Goal: Task Accomplishment & Management: Manage account settings

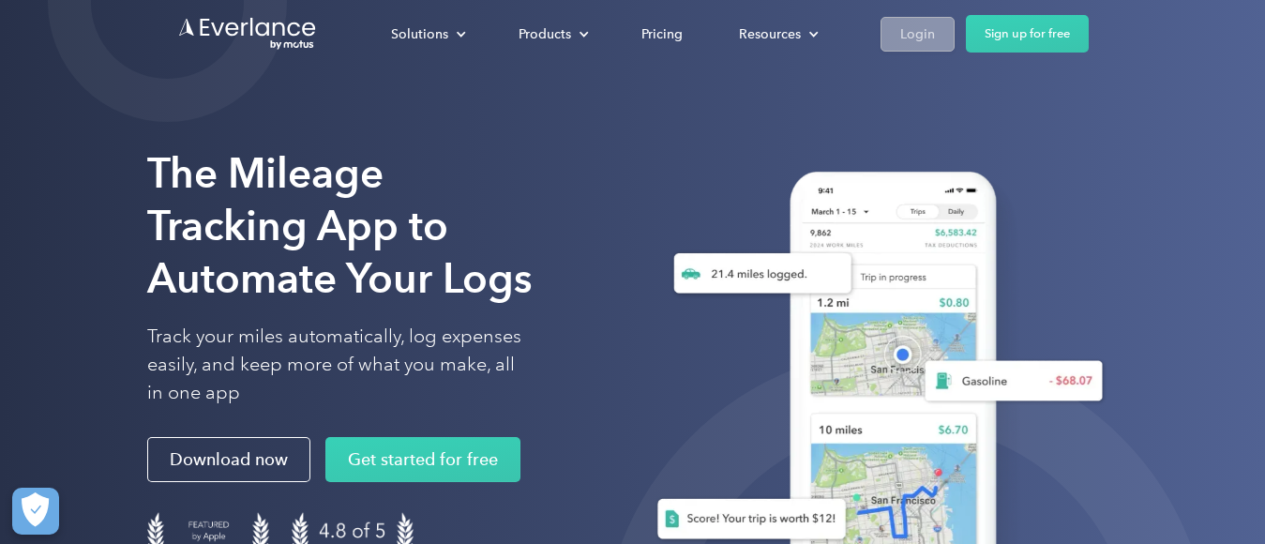
click at [916, 29] on div "Login" at bounding box center [917, 34] width 35 height 23
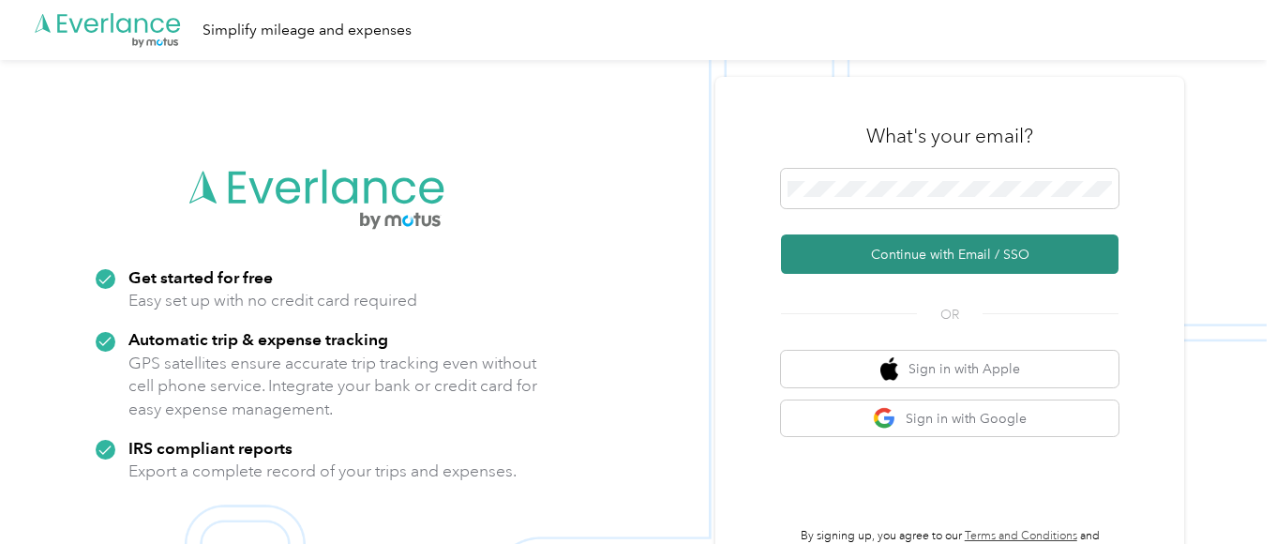
click at [953, 255] on button "Continue with Email / SSO" at bounding box center [950, 253] width 338 height 39
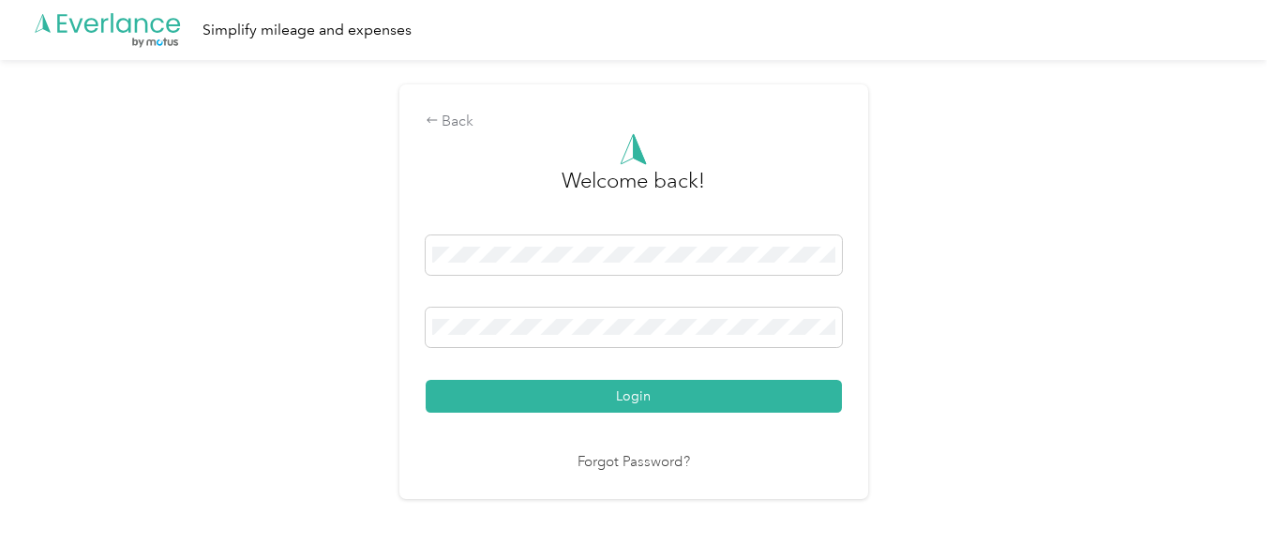
click at [426, 380] on button "Login" at bounding box center [634, 396] width 416 height 33
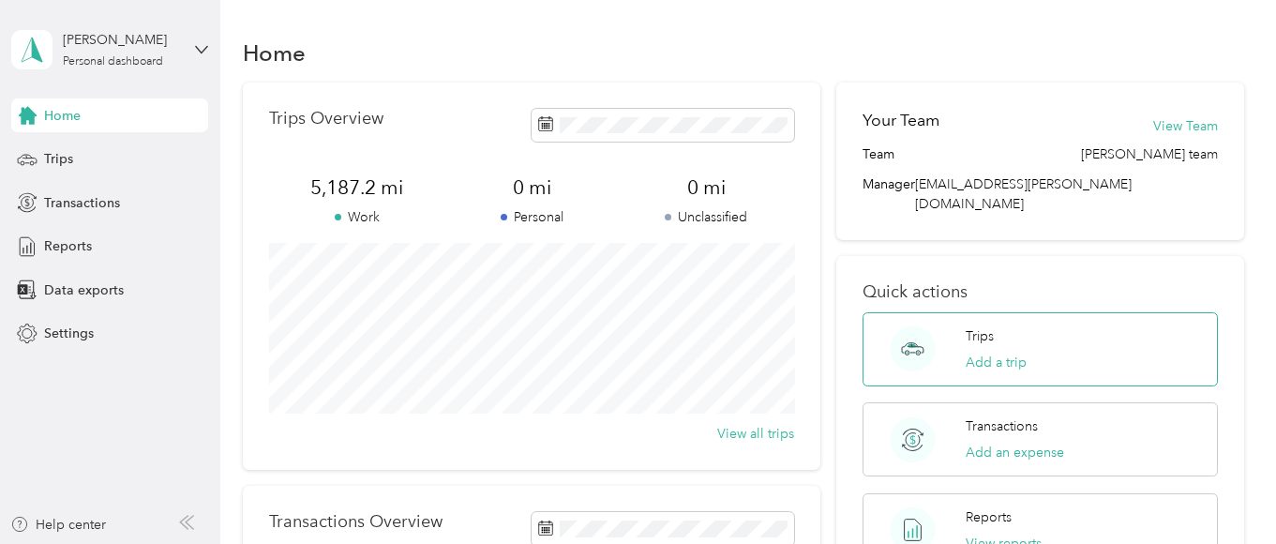
click at [955, 316] on div "Trips Add a trip" at bounding box center [1040, 349] width 354 height 74
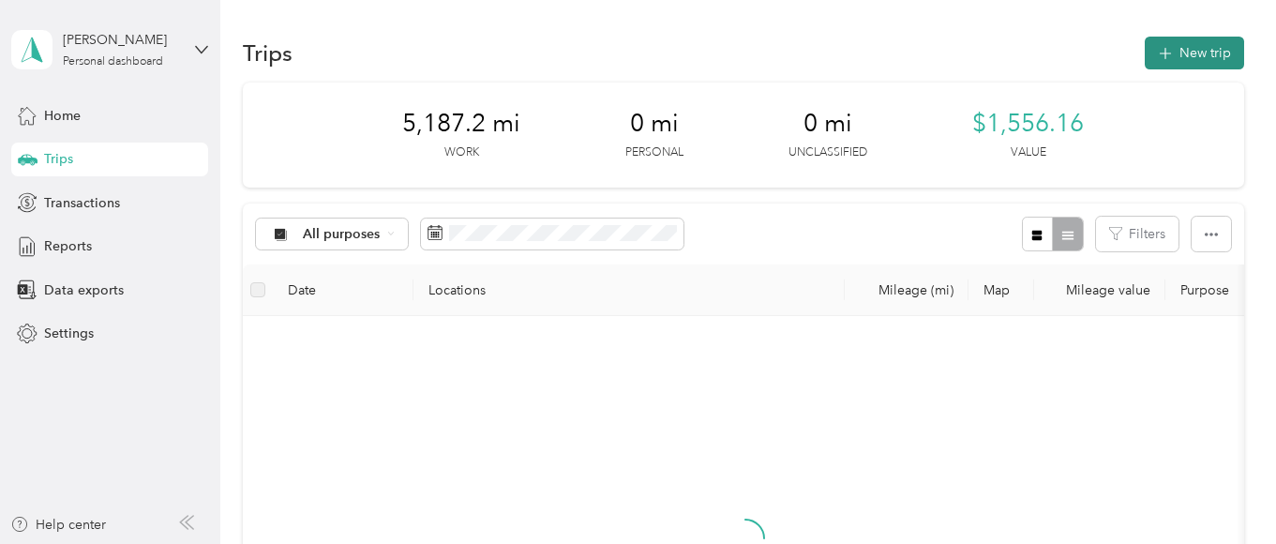
click at [1197, 48] on button "New trip" at bounding box center [1194, 53] width 99 height 33
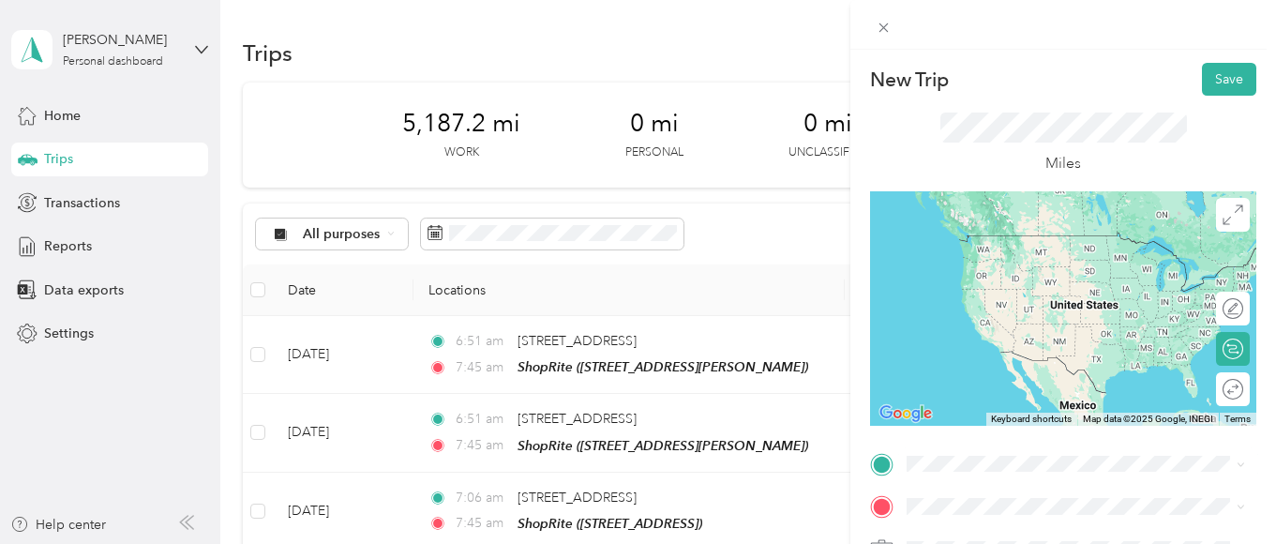
click at [1058, 243] on span "1200 Chews Landing-Little Gloucester Road Clementon, New Jersey 08021, United S…" at bounding box center [1036, 234] width 188 height 17
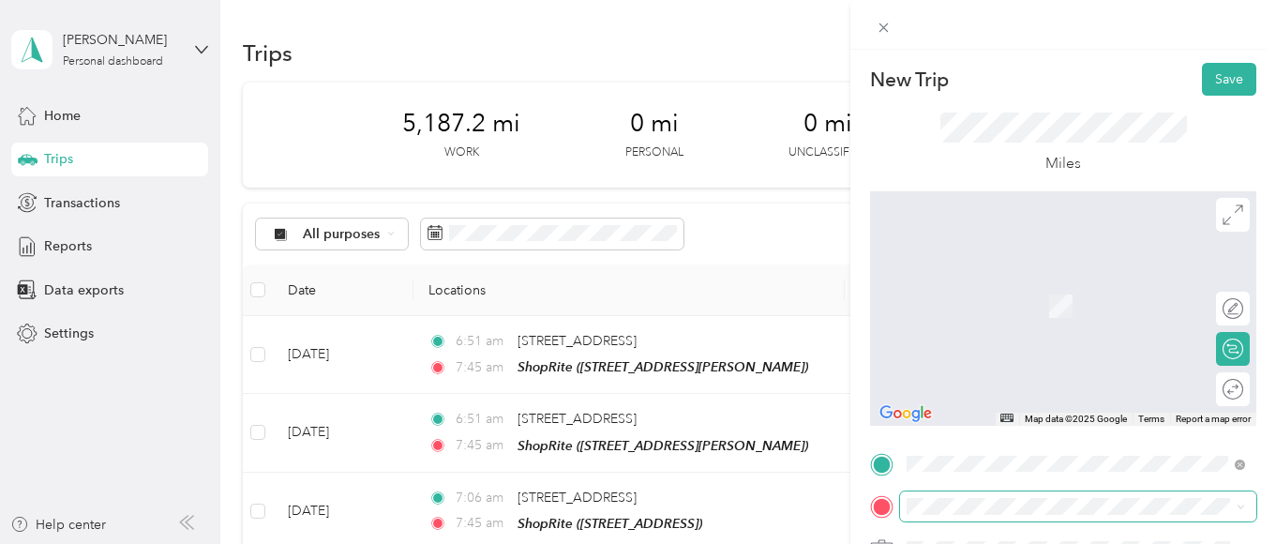
click at [910, 495] on span at bounding box center [1078, 506] width 356 height 30
click at [906, 506] on span at bounding box center [1078, 506] width 356 height 30
click at [1061, 311] on span "65 Center Square Rd, 08085, Swedesboro, NJ, USA" at bounding box center [1001, 313] width 119 height 16
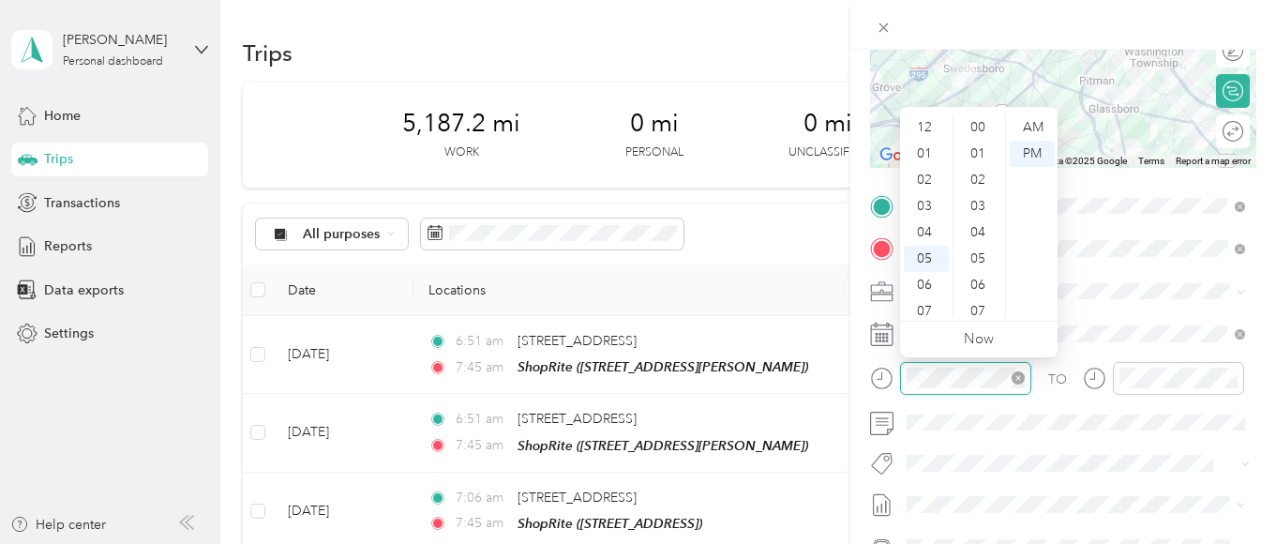
scroll to position [1075, 0]
click at [926, 169] on div "06" at bounding box center [926, 172] width 45 height 26
click at [985, 239] on div "52" at bounding box center [979, 243] width 45 height 26
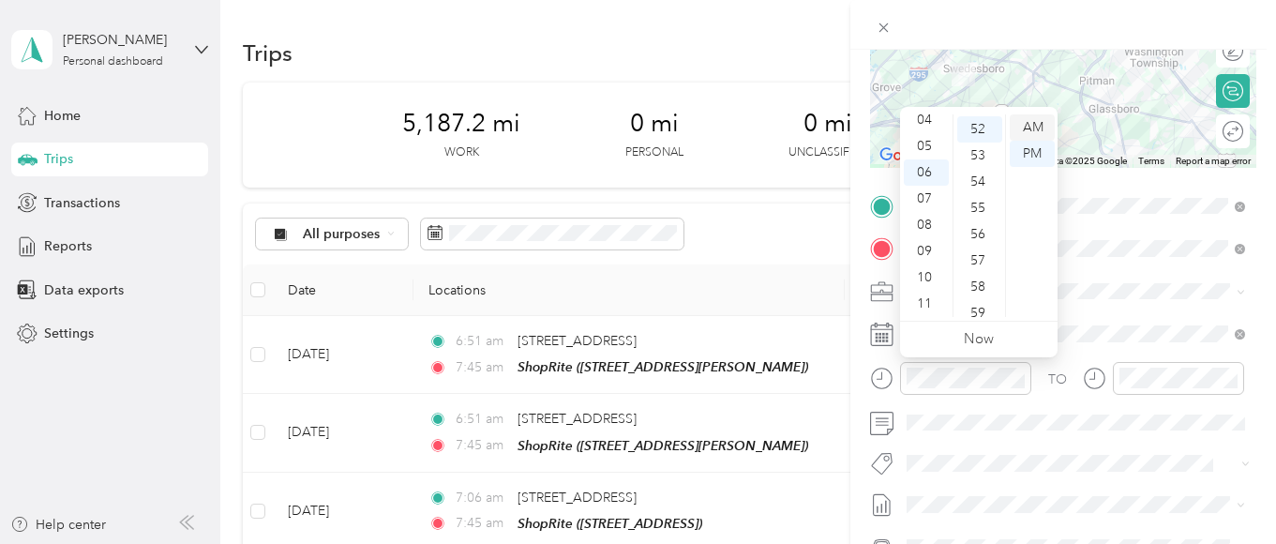
click at [1038, 127] on div "AM" at bounding box center [1032, 127] width 45 height 26
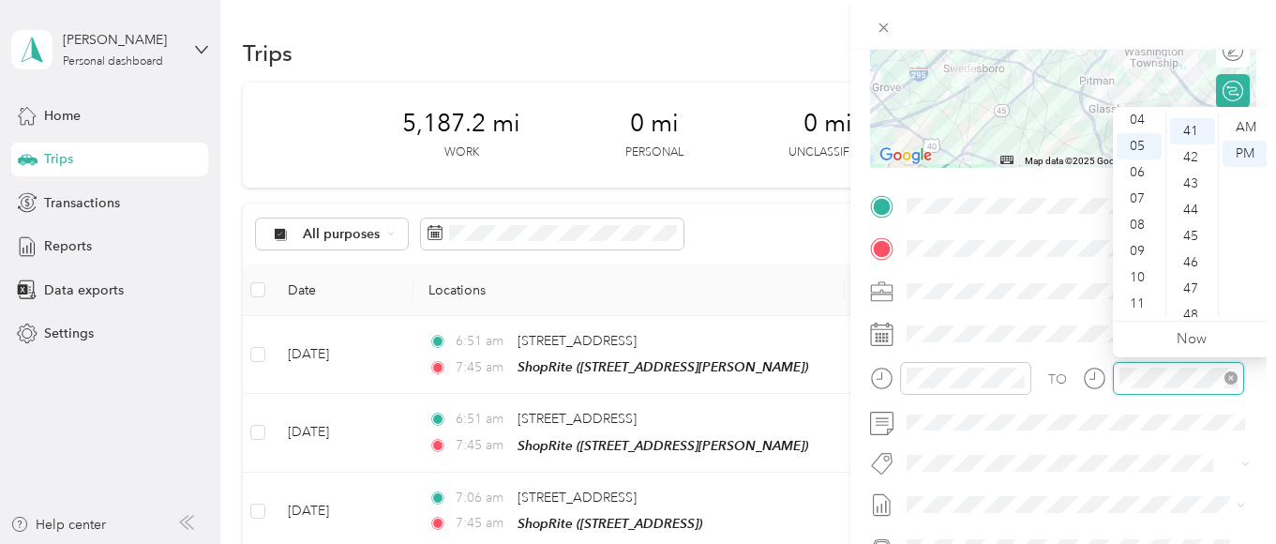
scroll to position [1075, 0]
click at [1143, 191] on div "07" at bounding box center [1139, 199] width 45 height 26
drag, startPoint x: 1185, startPoint y: 198, endPoint x: 1198, endPoint y: 183, distance: 19.9
click at [1185, 198] on div "44" at bounding box center [1192, 208] width 45 height 26
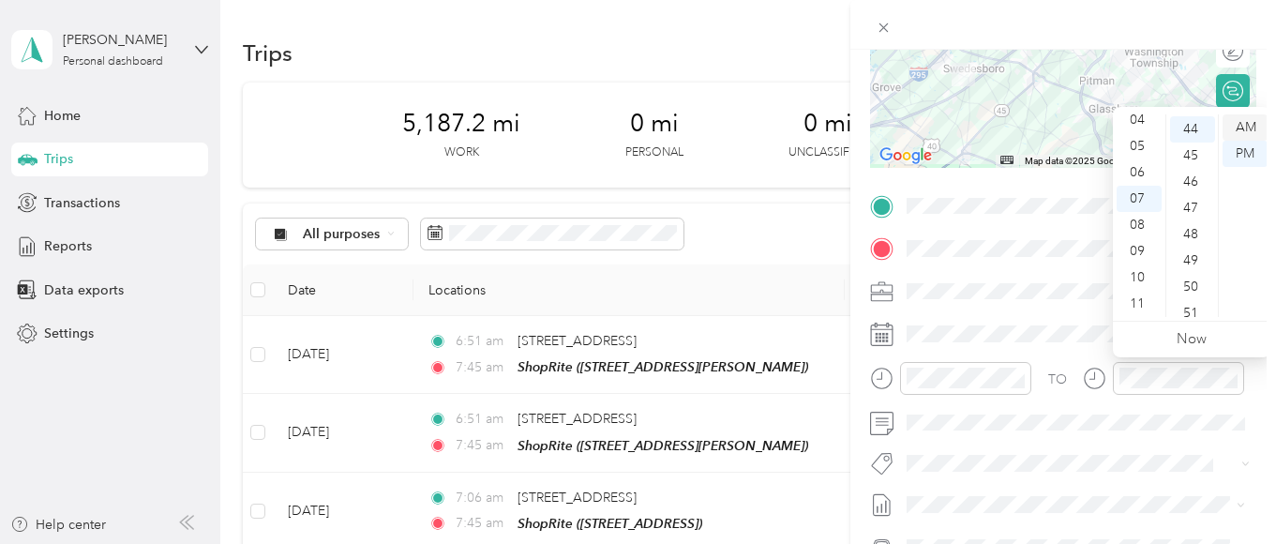
click at [1246, 124] on div "AM" at bounding box center [1245, 127] width 45 height 26
click at [1262, 404] on form "New Trip Save This trip cannot be edited because it is either under review, app…" at bounding box center [1063, 224] width 426 height 839
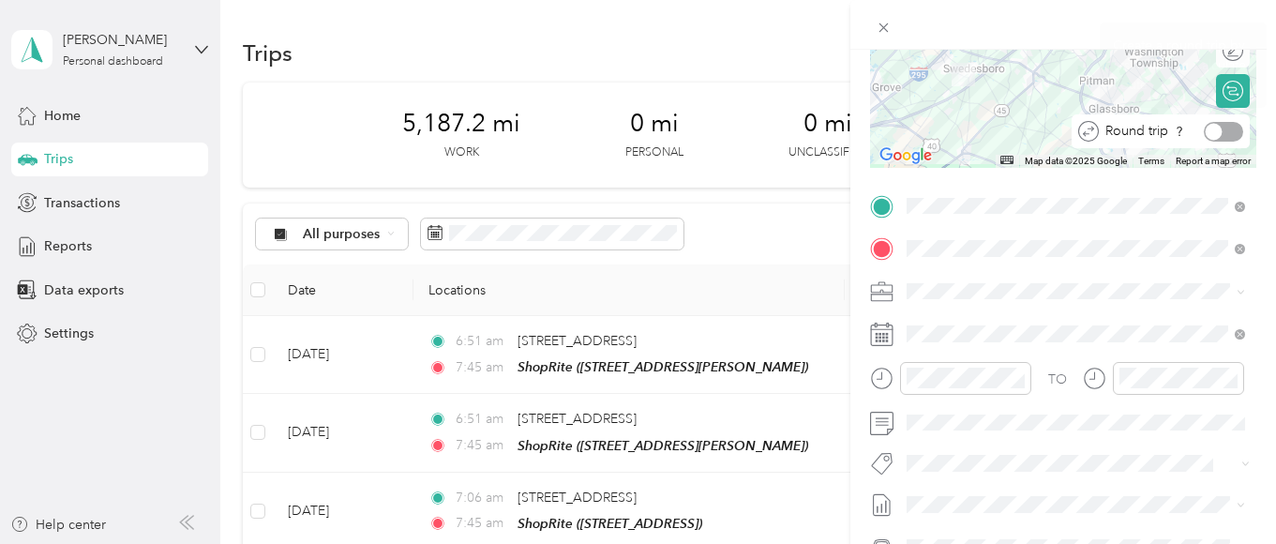
click at [1234, 131] on div at bounding box center [1223, 132] width 39 height 20
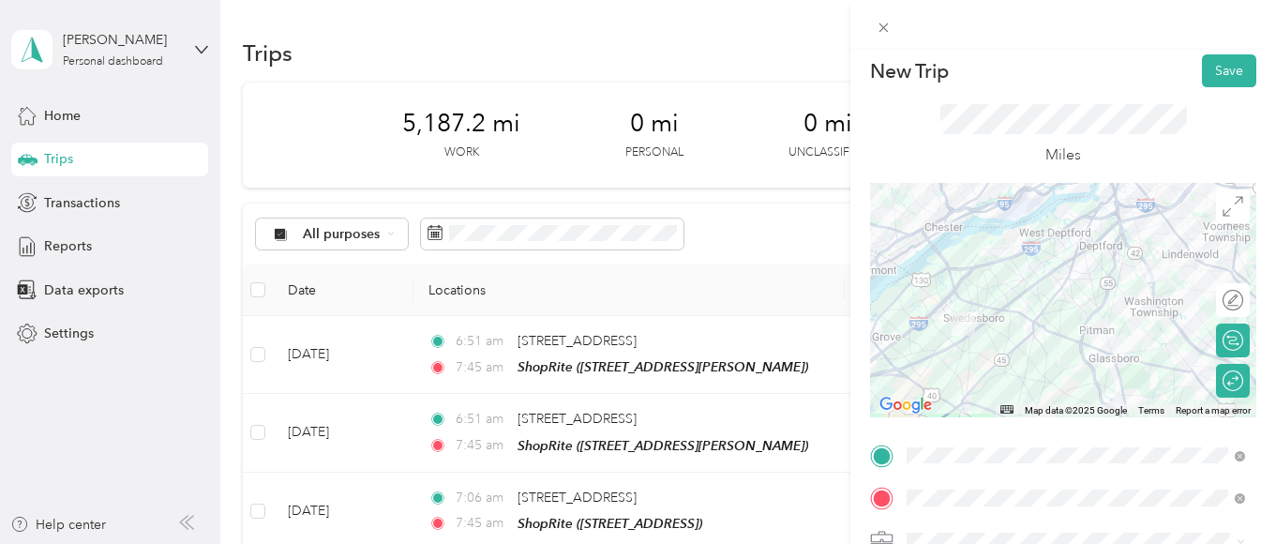
scroll to position [0, 0]
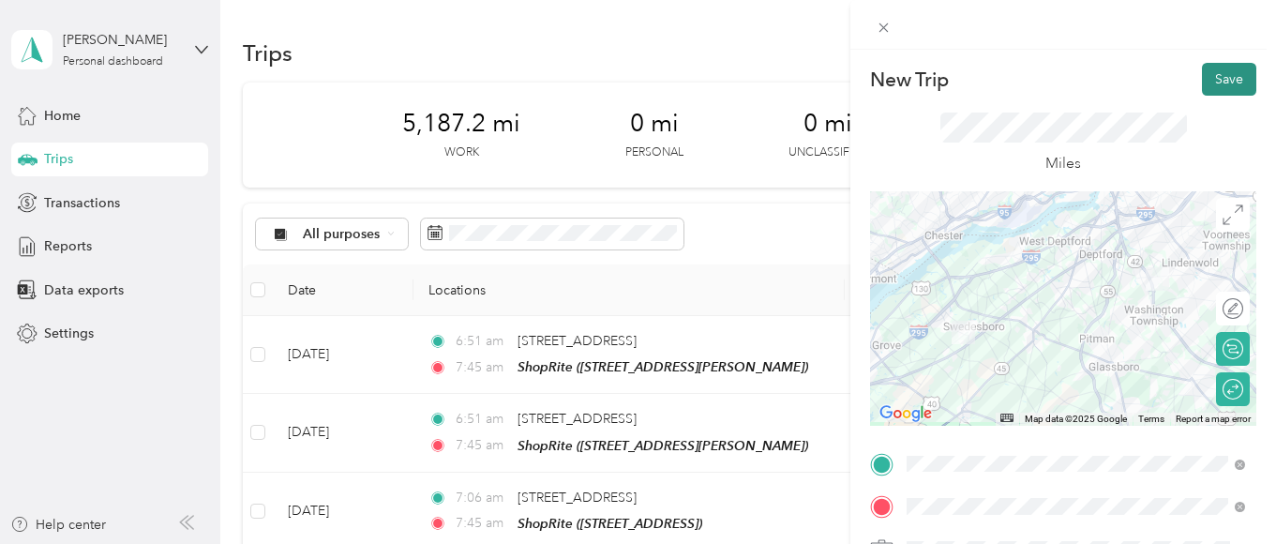
click at [1225, 80] on button "Save" at bounding box center [1229, 79] width 54 height 33
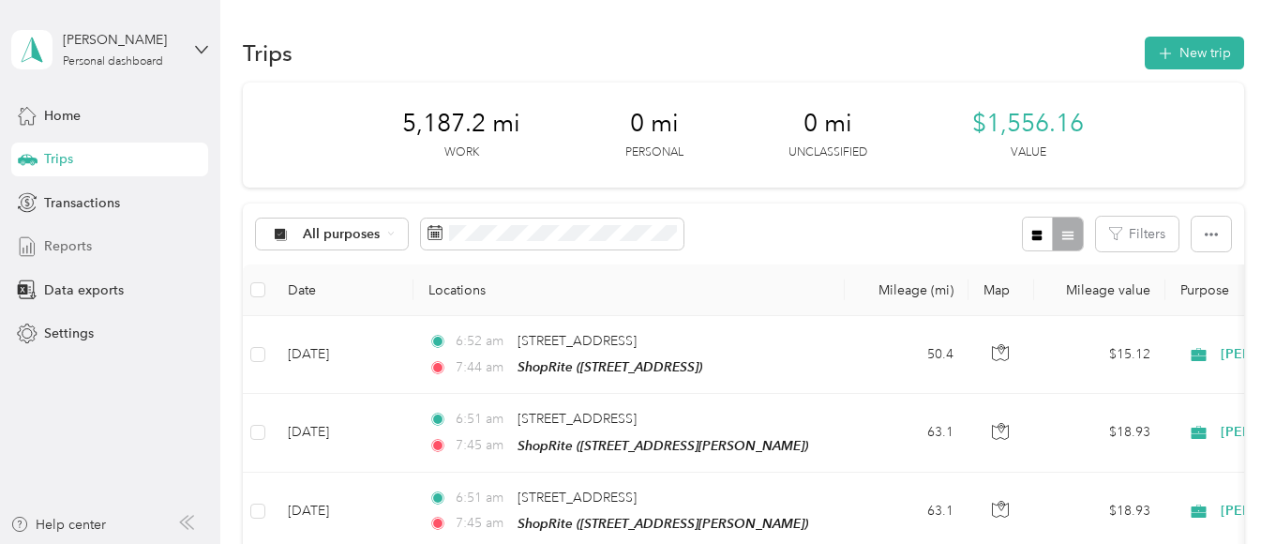
click at [69, 243] on span "Reports" at bounding box center [68, 246] width 48 height 20
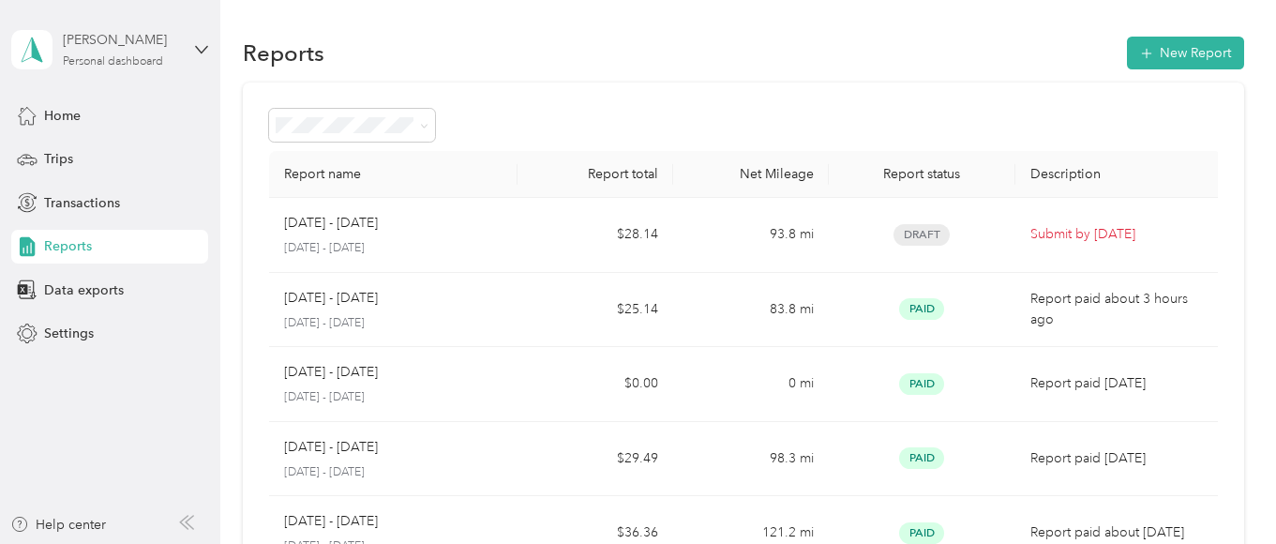
click at [111, 38] on div "William Kurdyla" at bounding box center [121, 40] width 117 height 20
click at [100, 157] on div "Log out" at bounding box center [262, 154] width 474 height 33
